Goal: Transaction & Acquisition: Purchase product/service

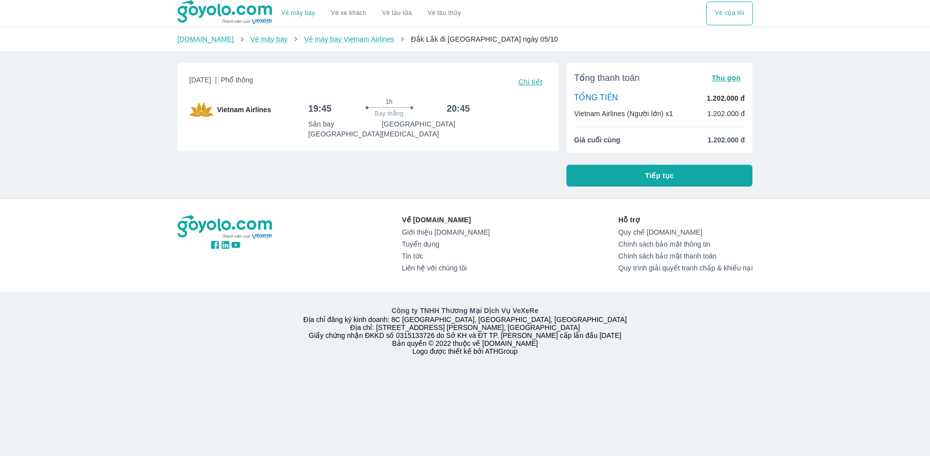
click at [537, 173] on div "[DATE] | Phổ thông Chi tiết Vietnam Airlines 19:45 1h Bay thẳng 20:45 [GEOGRAPH…" at bounding box center [364, 120] width 389 height 131
click at [636, 173] on button "Tiếp tục" at bounding box center [660, 176] width 187 height 22
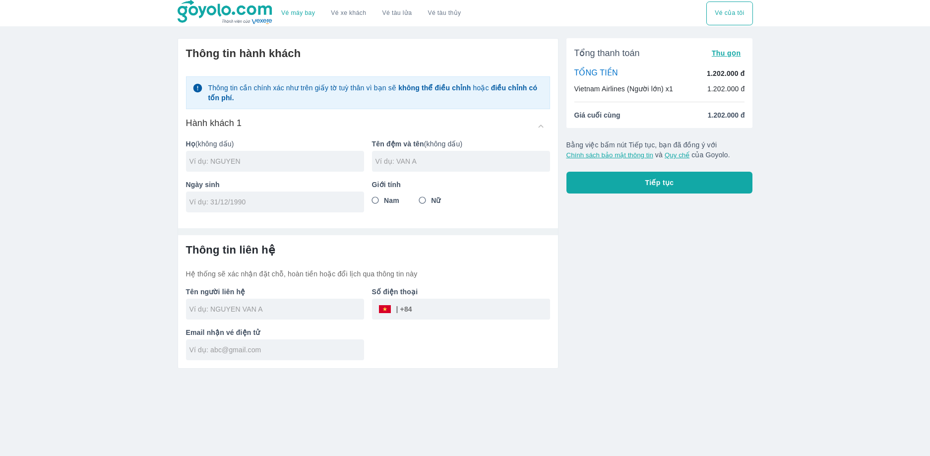
click at [256, 168] on div at bounding box center [275, 161] width 178 height 21
drag, startPoint x: 276, startPoint y: 159, endPoint x: 207, endPoint y: 156, distance: 69.5
click at [207, 156] on div "TRAN [PERSON_NAME] LE" at bounding box center [275, 161] width 178 height 21
type input "TRAN"
click at [380, 164] on input "text" at bounding box center [463, 161] width 175 height 10
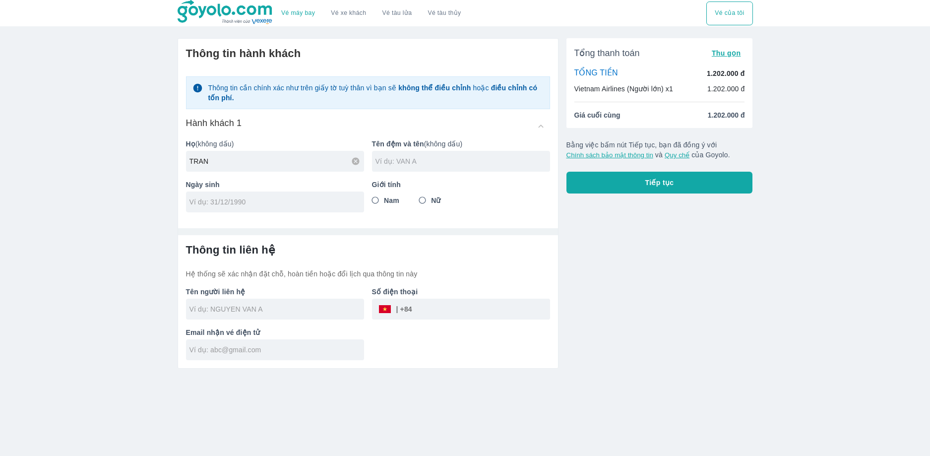
paste input "[PERSON_NAME] LE"
click at [380, 164] on input "[PERSON_NAME] LE" at bounding box center [463, 161] width 175 height 10
type input "[PERSON_NAME] LE"
drag, startPoint x: 330, startPoint y: 200, endPoint x: 322, endPoint y: 197, distance: 9.1
click at [325, 199] on input "tel" at bounding box center [272, 202] width 165 height 10
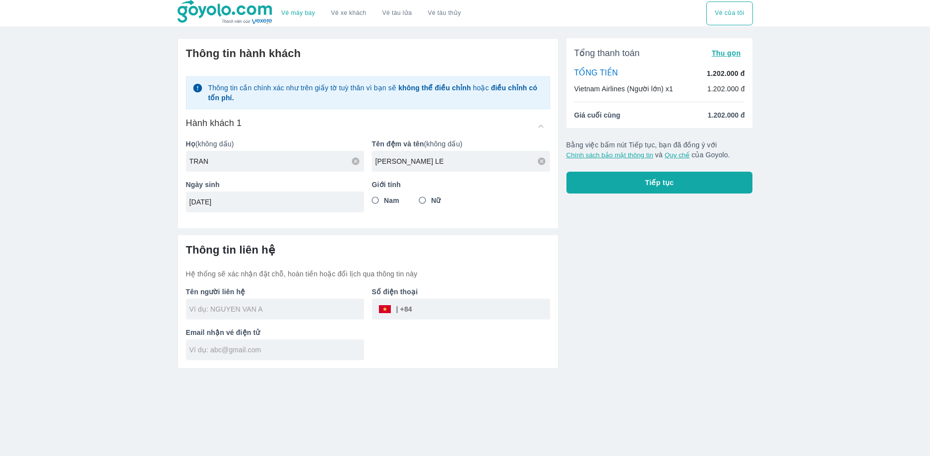
type input "[DATE]"
drag, startPoint x: 427, startPoint y: 202, endPoint x: 399, endPoint y: 204, distance: 27.9
click at [426, 202] on input "Nữ" at bounding box center [423, 201] width 18 height 18
radio input "true"
click at [264, 312] on input "text" at bounding box center [277, 309] width 175 height 10
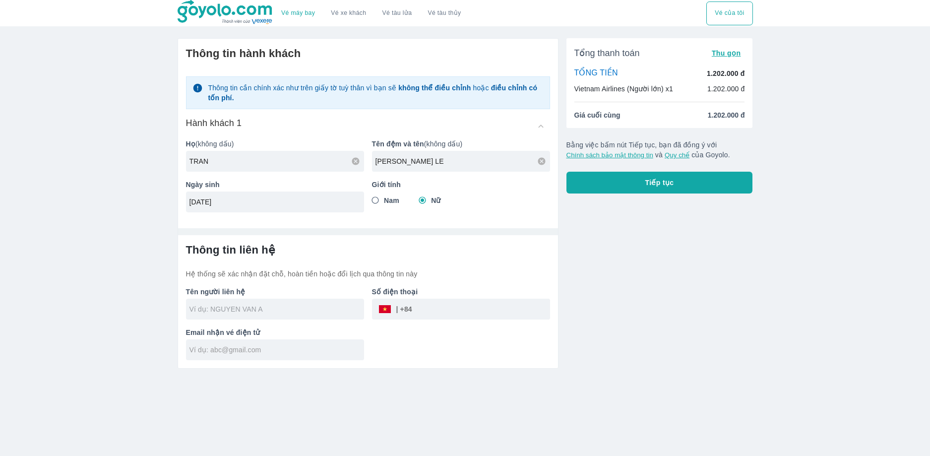
type input "TRAN [PERSON_NAME] LE"
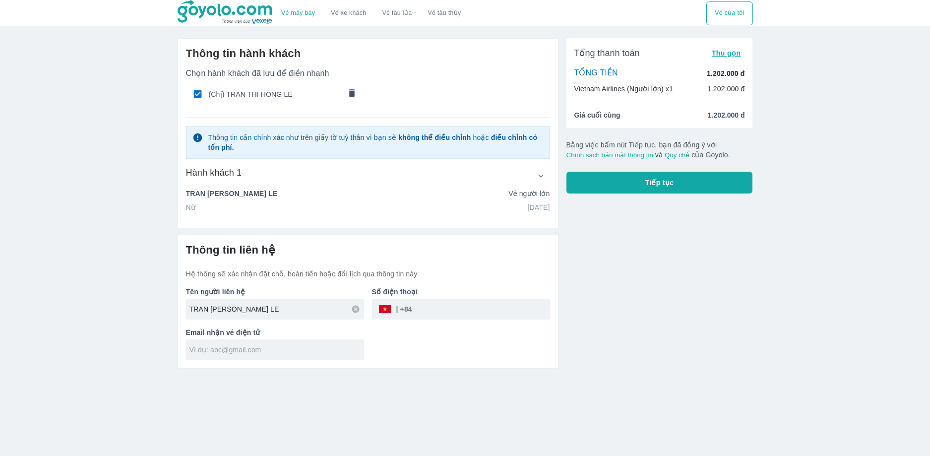
click at [434, 311] on input "tel" at bounding box center [481, 309] width 138 height 24
click at [710, 386] on div "Vé máy bay Vé xe khách Vé tàu lửa Vé tàu thủy Vé của tôi Thông tin hành khách C…" at bounding box center [465, 228] width 930 height 456
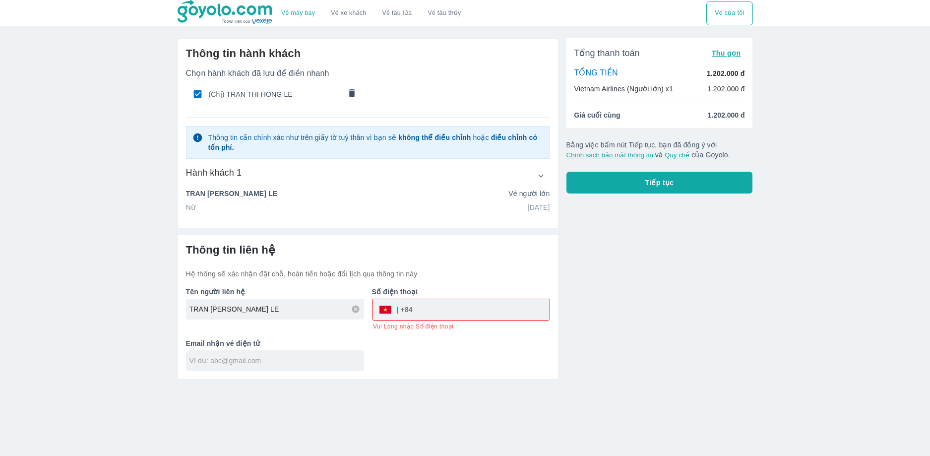
click at [434, 315] on input "tel" at bounding box center [481, 310] width 137 height 24
type input "0"
type input "336104298"
click at [227, 358] on div at bounding box center [275, 360] width 178 height 21
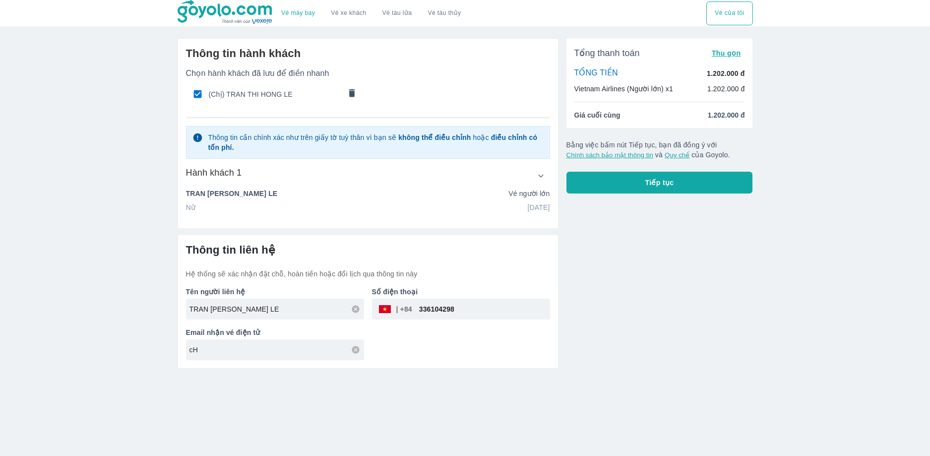
type input "c"
type input "[EMAIL_ADDRESS][DOMAIN_NAME]"
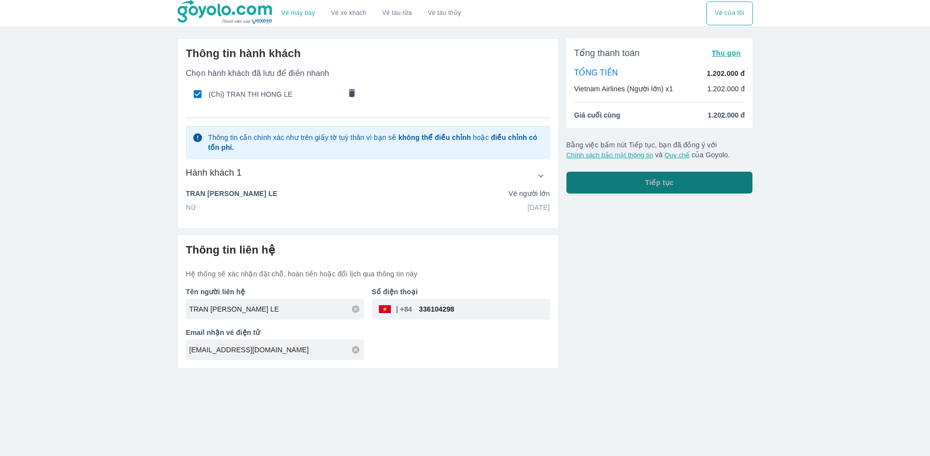
click at [634, 183] on button "Tiếp tục" at bounding box center [660, 183] width 187 height 22
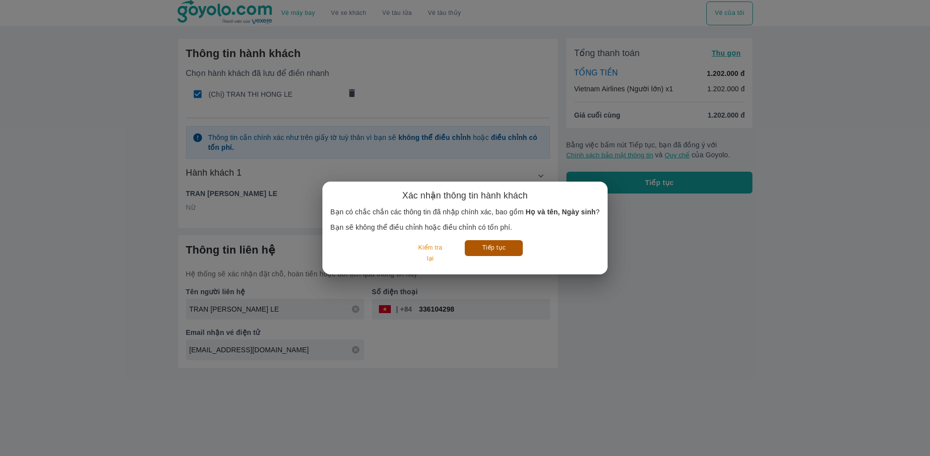
click at [511, 243] on button "Tiếp tục" at bounding box center [494, 247] width 58 height 15
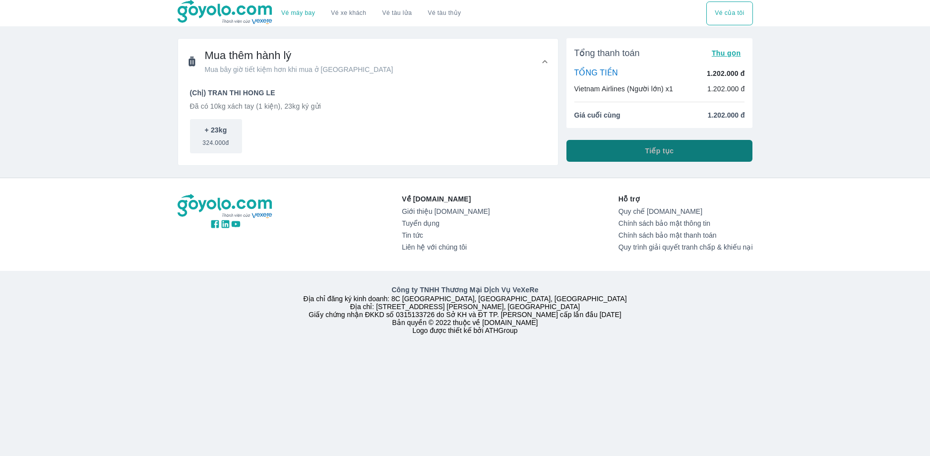
click at [665, 148] on span "Tiếp tục" at bounding box center [659, 151] width 29 height 10
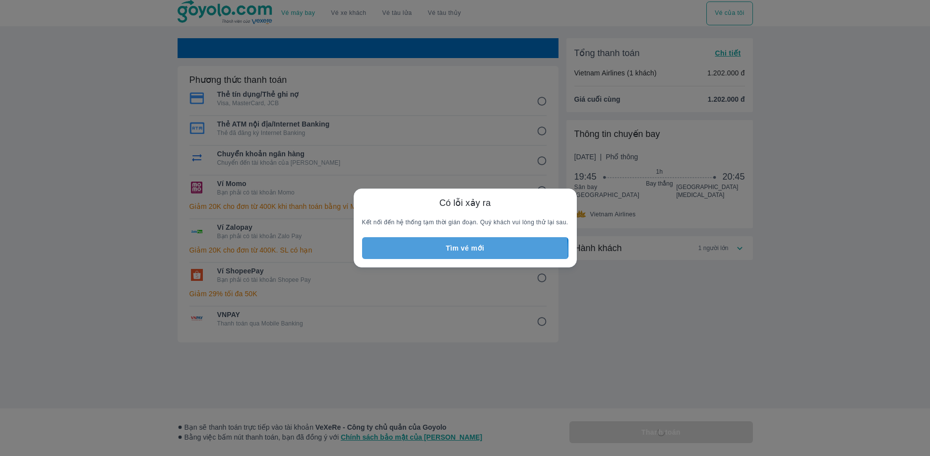
click at [447, 252] on button "Tìm vé mới" at bounding box center [465, 248] width 206 height 22
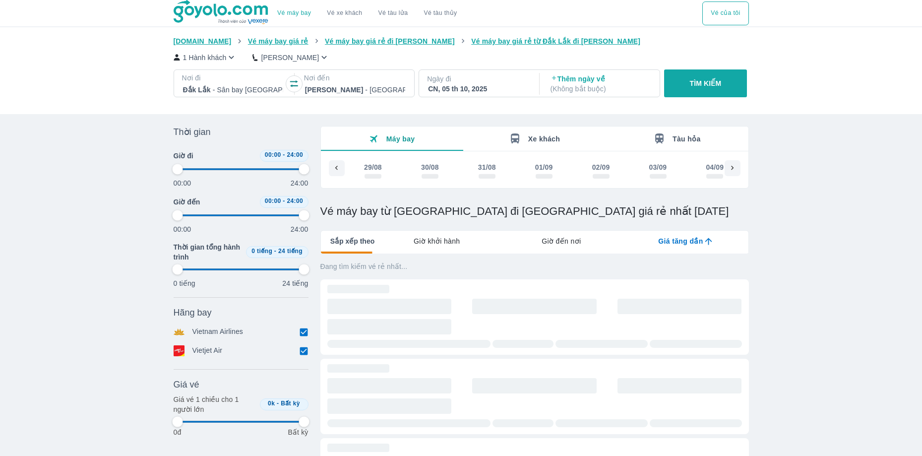
type input "97.9166666666667"
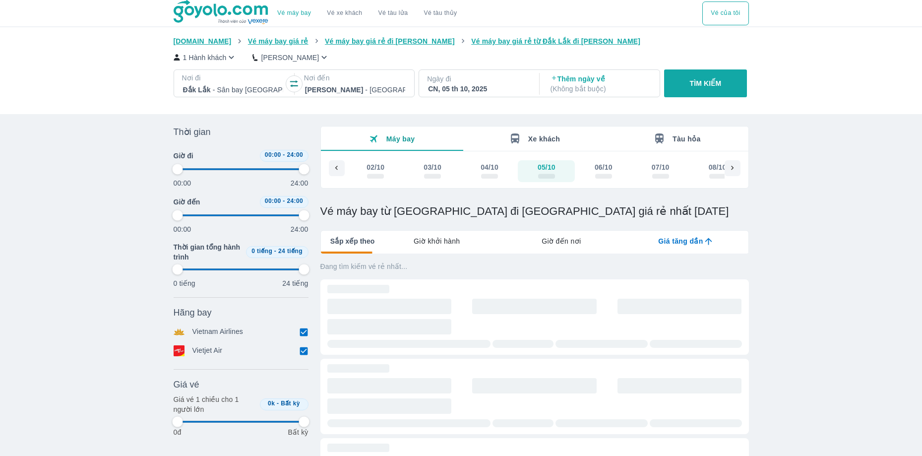
type input "97.9166666666667"
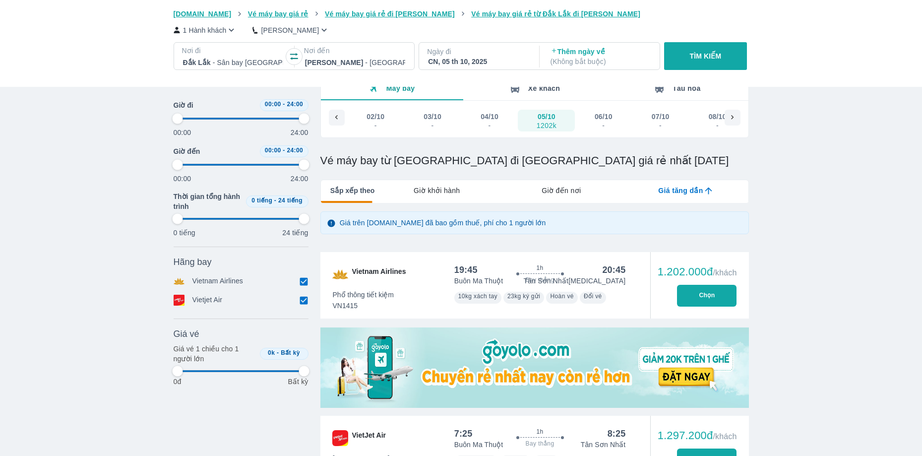
type input "97.9166666666667"
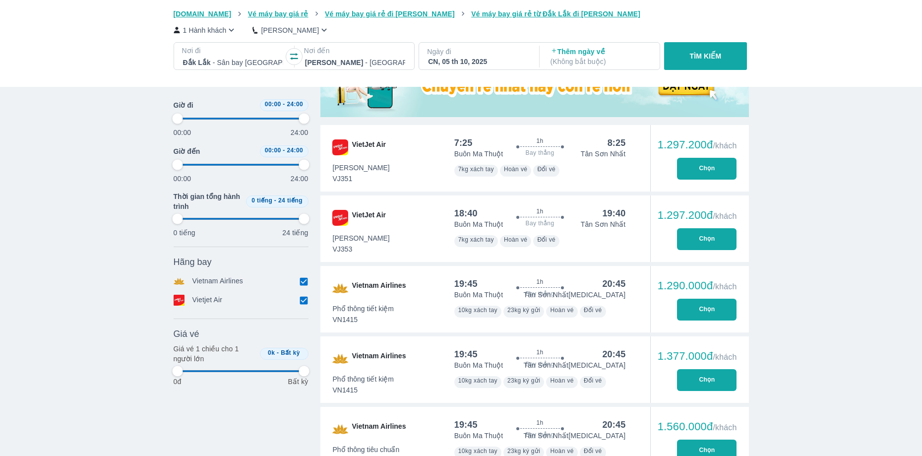
scroll to position [353, 0]
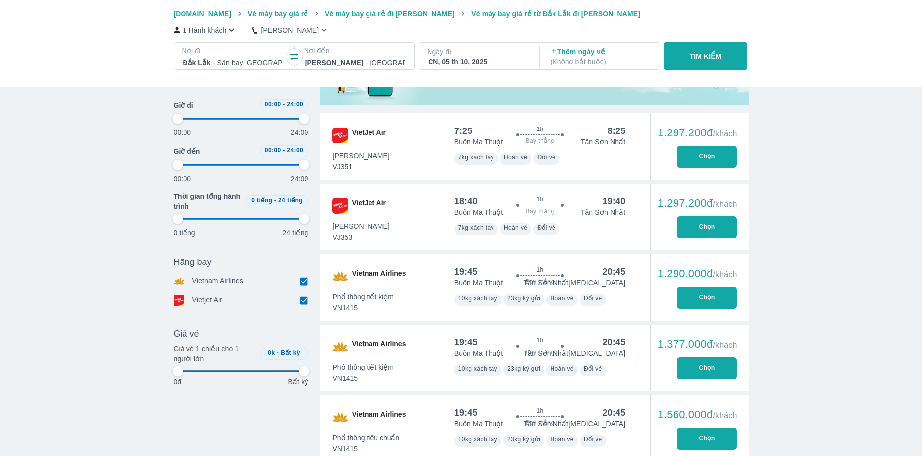
type input "97.9166666666667"
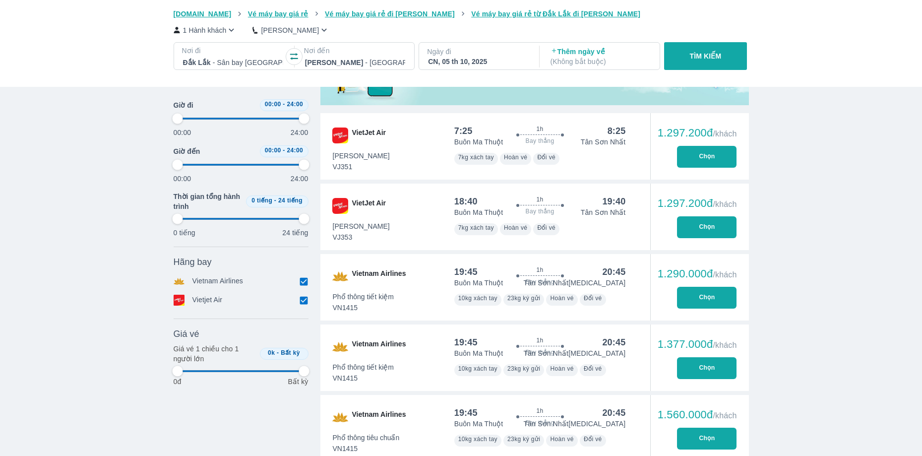
type input "97.9166666666667"
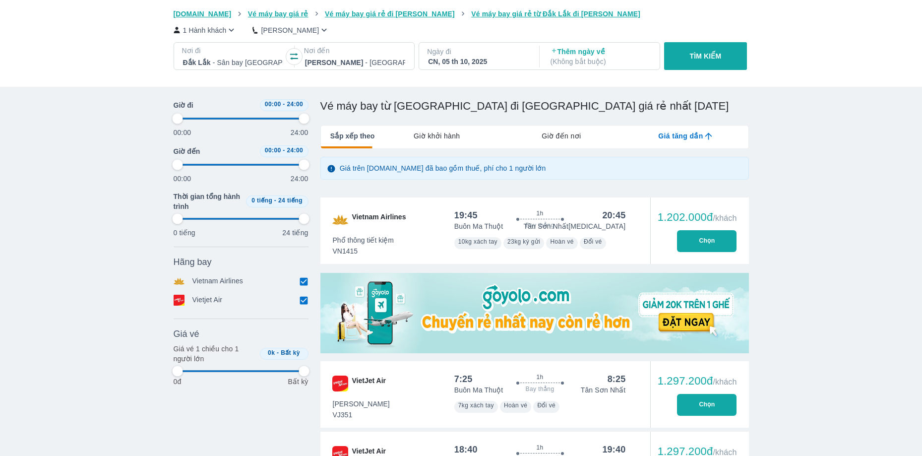
type input "97.9166666666667"
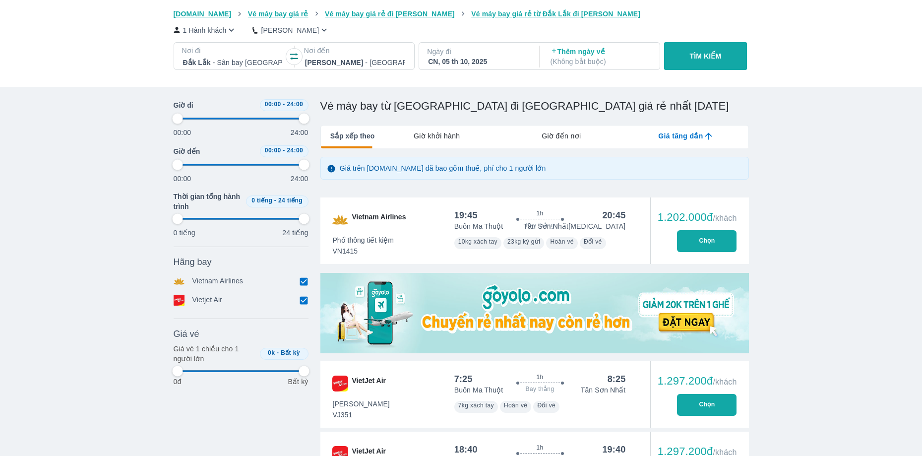
type input "97.9166666666667"
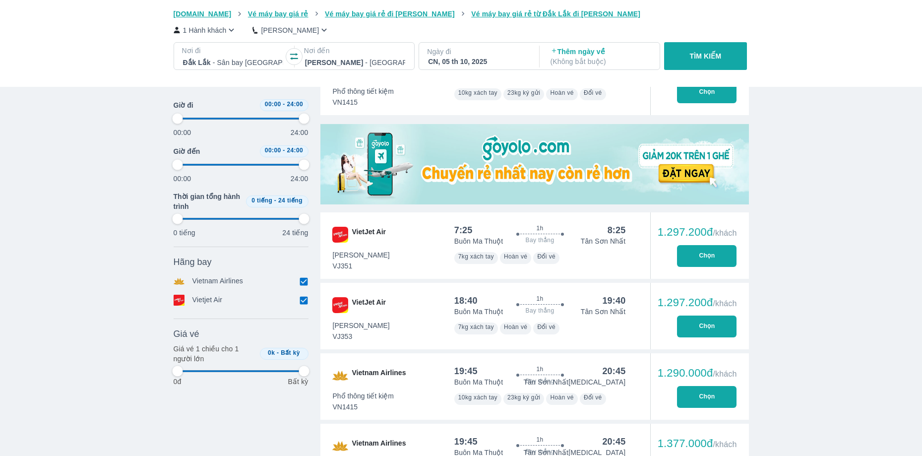
type input "97.9166666666667"
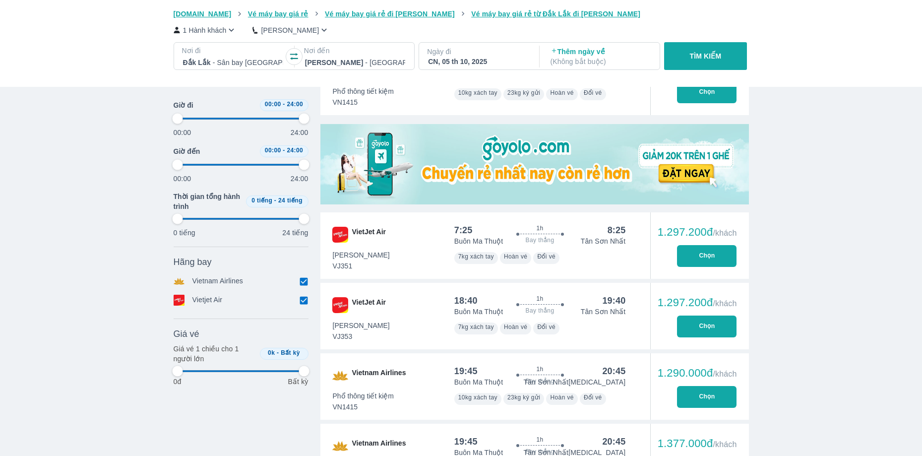
type input "97.9166666666667"
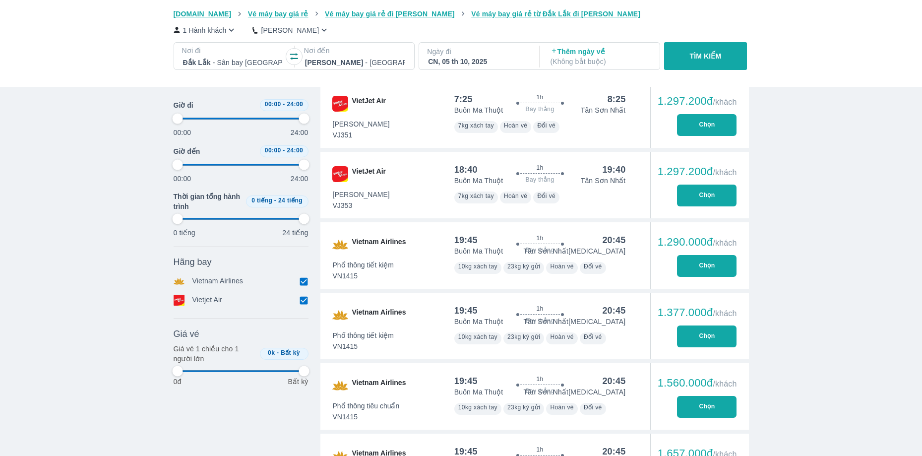
scroll to position [403, 0]
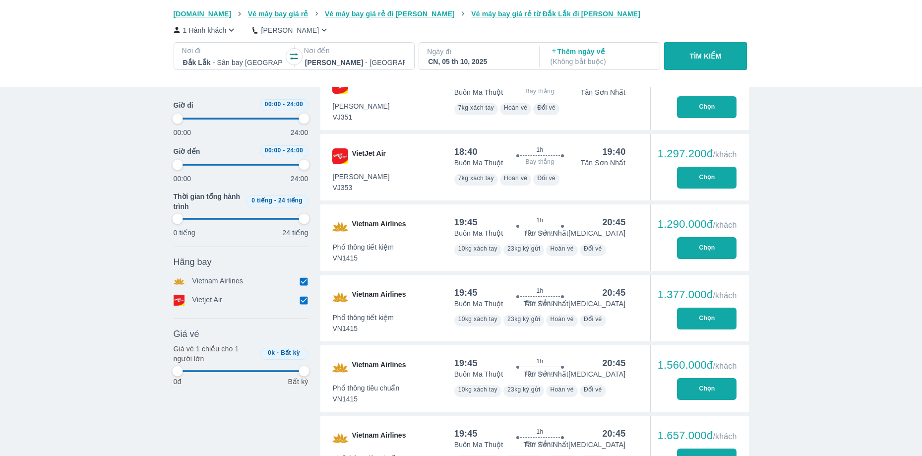
type input "97.9166666666667"
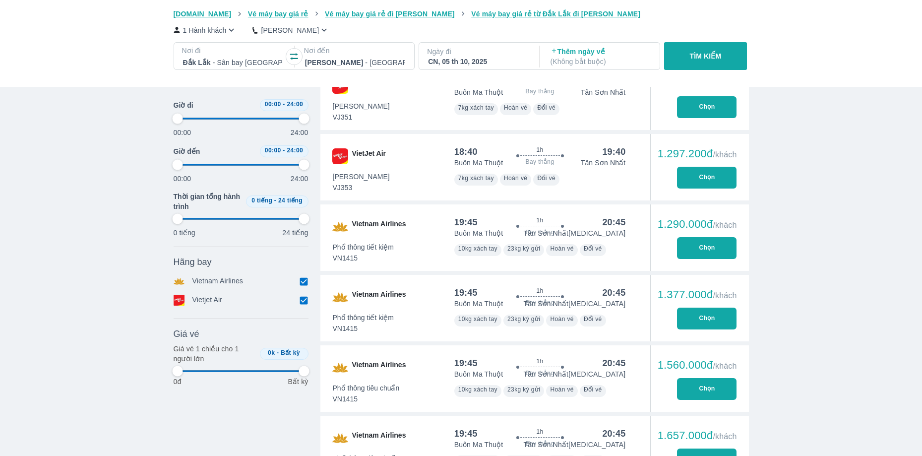
type input "97.9166666666667"
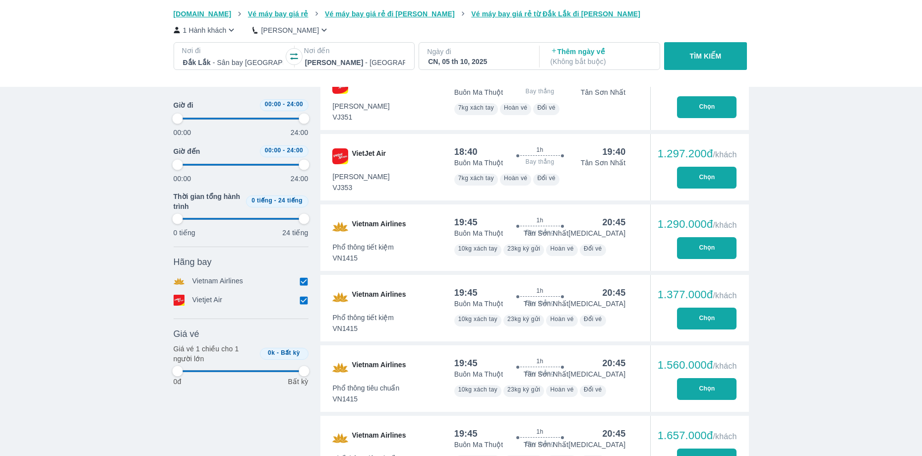
type input "97.9166666666667"
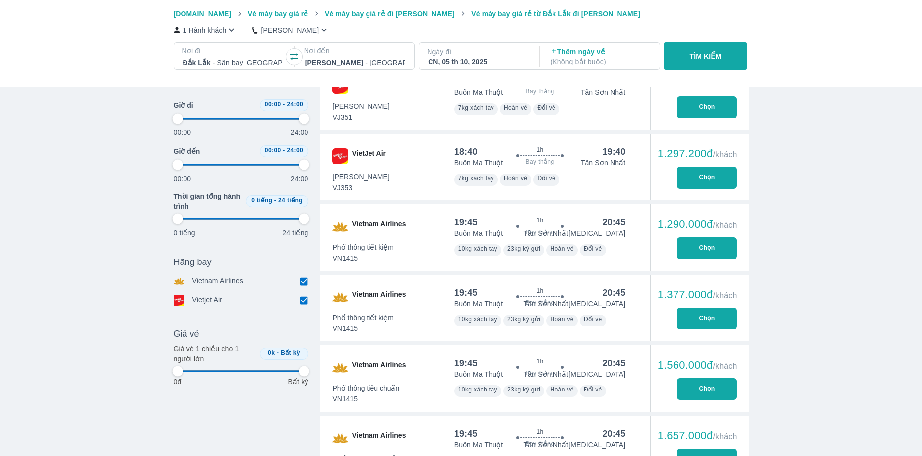
type input "97.9166666666667"
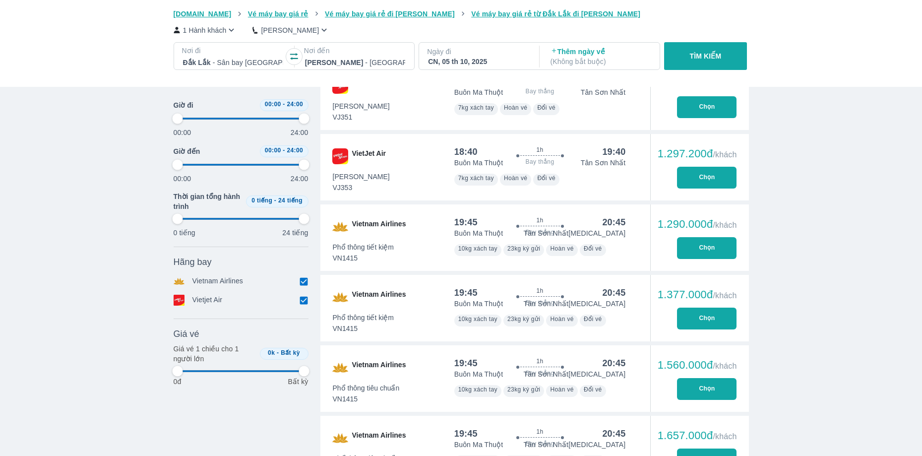
type input "97.9166666666667"
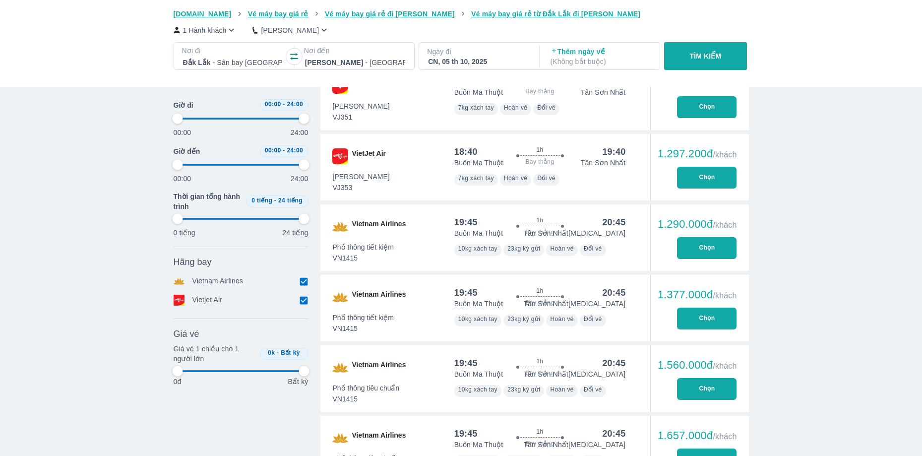
type input "97.9166666666667"
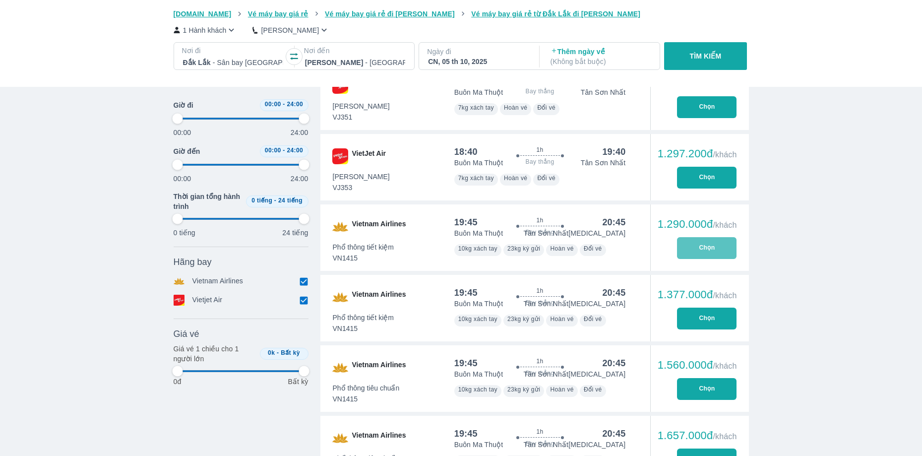
click at [714, 247] on button "Chọn" at bounding box center [707, 248] width 60 height 22
type input "97.9166666666667"
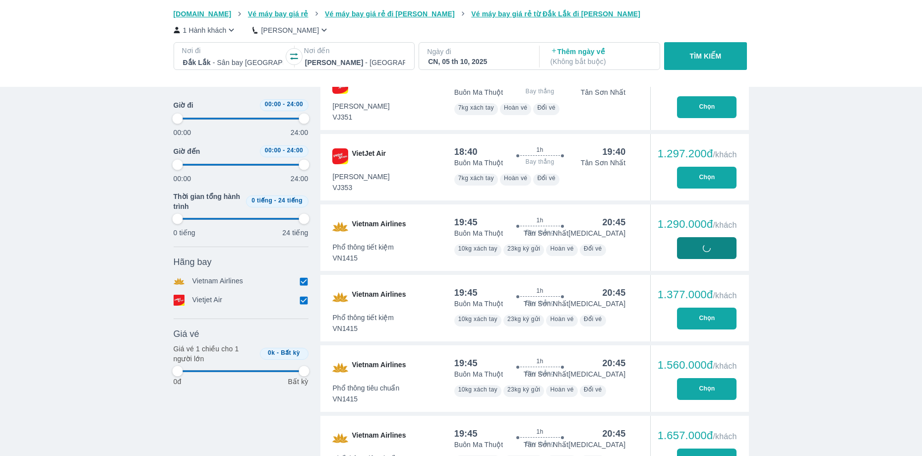
type input "97.9166666666667"
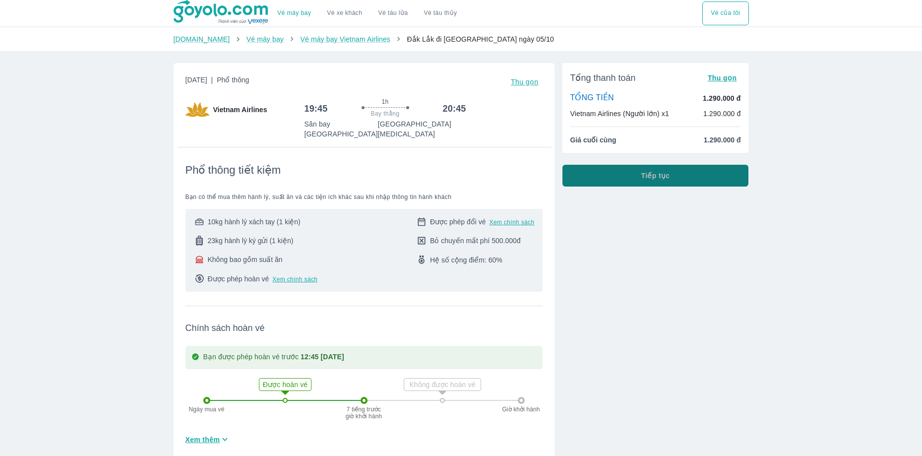
click at [662, 168] on button "Tiếp tục" at bounding box center [656, 176] width 187 height 22
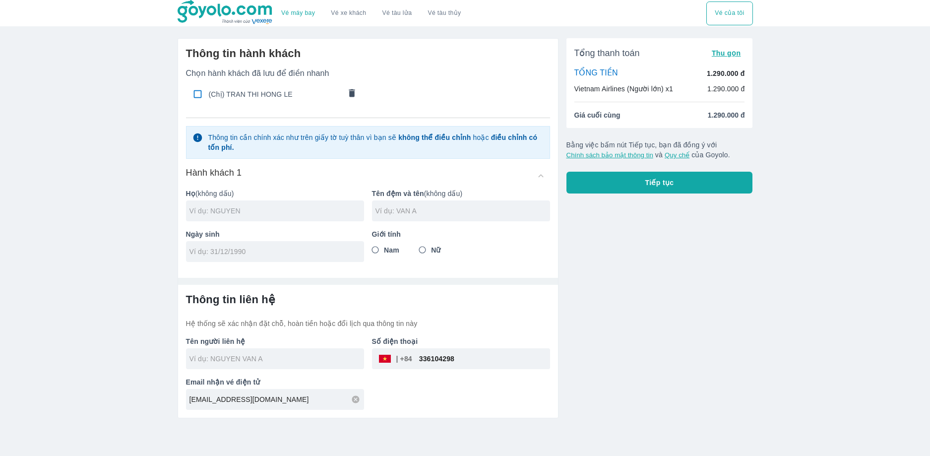
click at [281, 213] on input "text" at bounding box center [277, 211] width 175 height 10
type input "TRAN"
type input "[PERSON_NAME] LE"
click at [219, 252] on input "tel" at bounding box center [272, 252] width 165 height 10
type input "[DATE]"
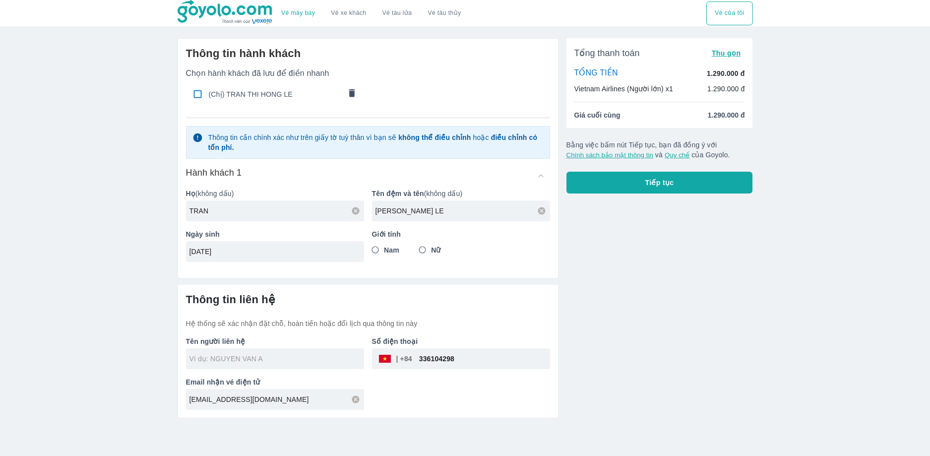
click at [424, 249] on input "Nữ" at bounding box center [423, 250] width 18 height 18
radio input "true"
click at [319, 362] on input "text" at bounding box center [277, 359] width 175 height 10
type input "TRAN [PERSON_NAME] LE"
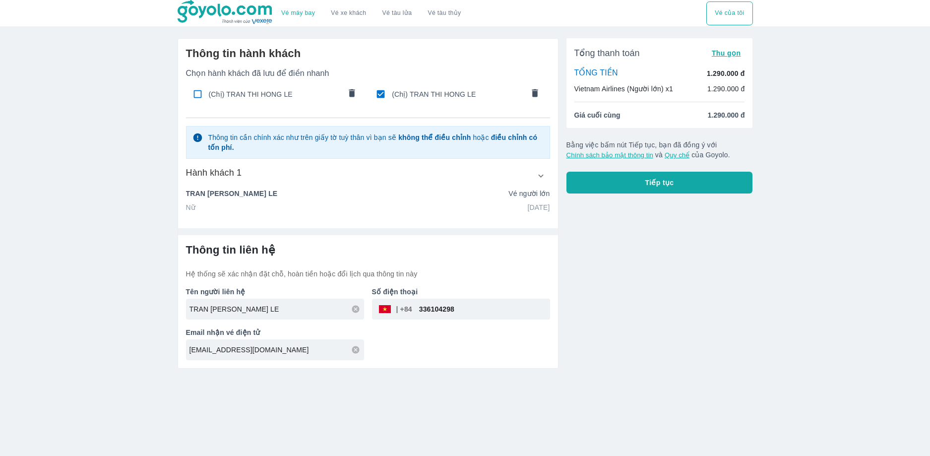
click at [459, 374] on div "Vé máy bay Vé xe khách Vé tàu lửa Vé tàu thủy Vé của tôi Thông tin hành khách C…" at bounding box center [465, 228] width 930 height 456
click at [689, 175] on button "Tiếp tục" at bounding box center [660, 183] width 187 height 22
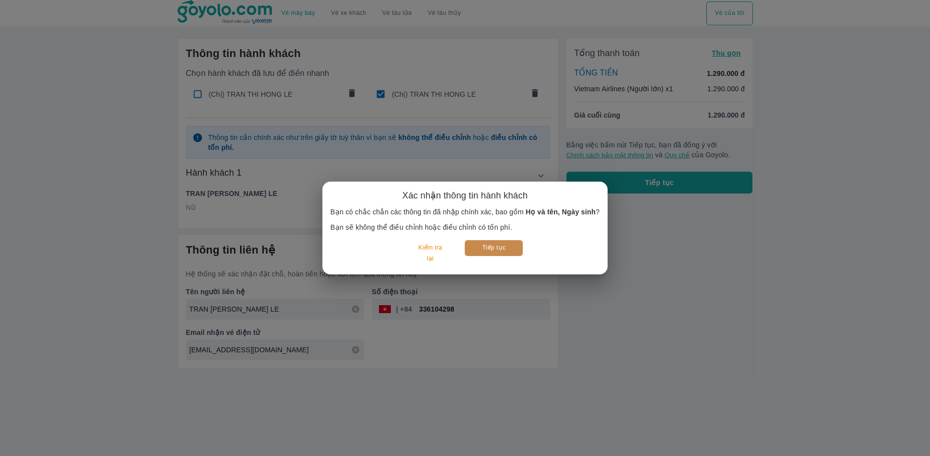
click at [507, 243] on button "Tiếp tục" at bounding box center [494, 247] width 58 height 15
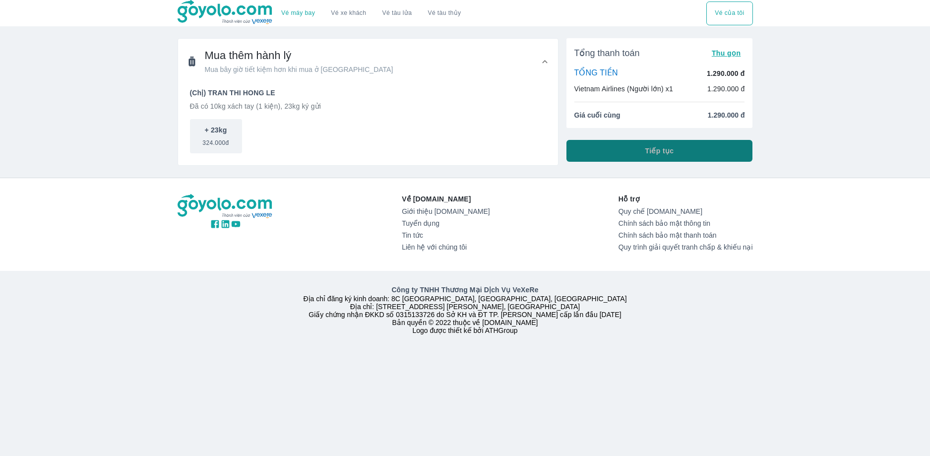
click at [639, 150] on button "Tiếp tục" at bounding box center [660, 151] width 187 height 22
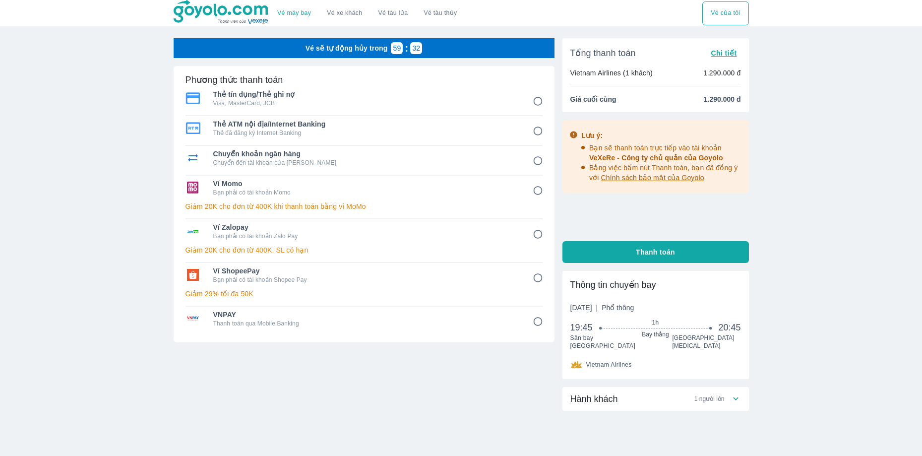
click at [430, 272] on span "Ví ShopeePay" at bounding box center [366, 271] width 306 height 10
radio input "true"
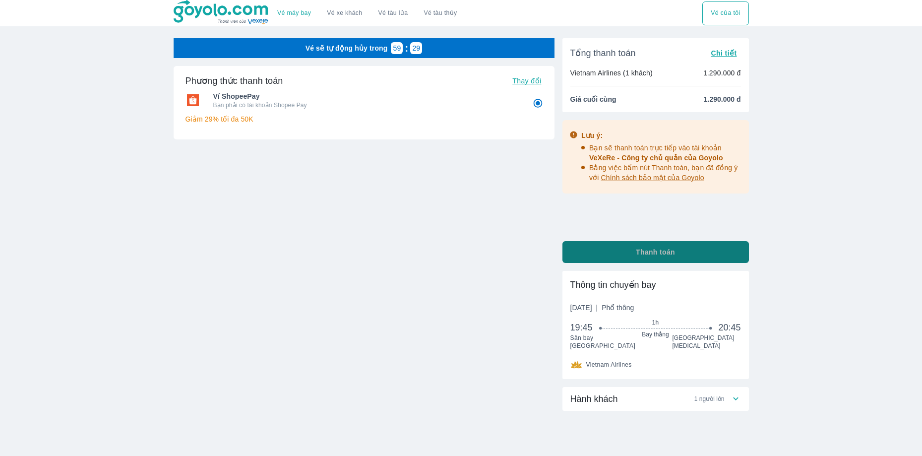
click at [635, 258] on button "Thanh toán" at bounding box center [656, 252] width 187 height 22
radio input "false"
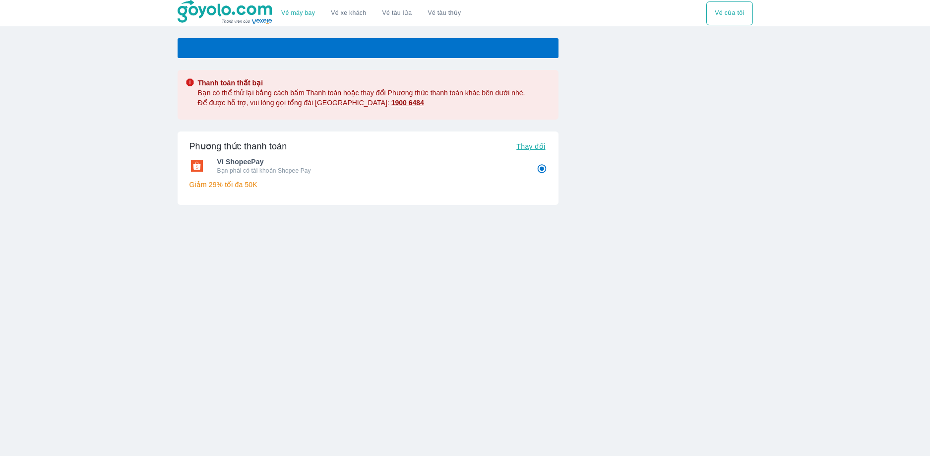
radio input "false"
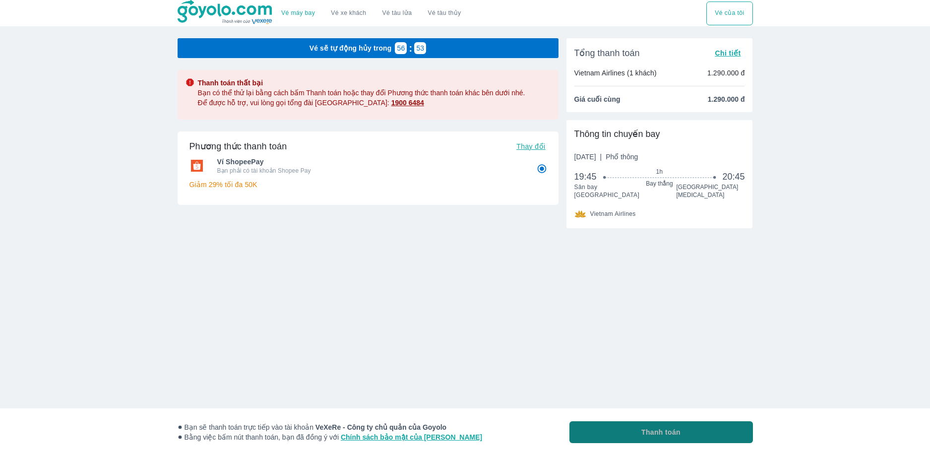
click at [631, 435] on button "Thanh toán" at bounding box center [662, 432] width 184 height 22
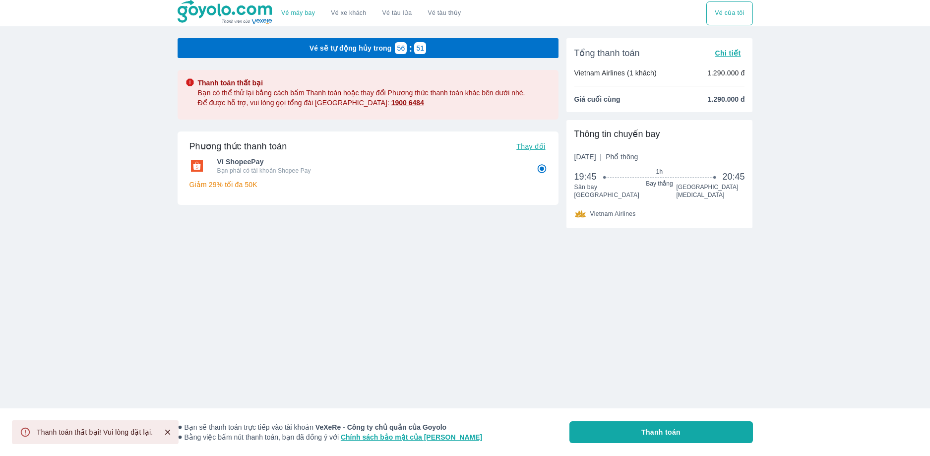
click at [656, 436] on span "Thanh toán" at bounding box center [661, 432] width 39 height 10
radio input "false"
